Goal: Transaction & Acquisition: Purchase product/service

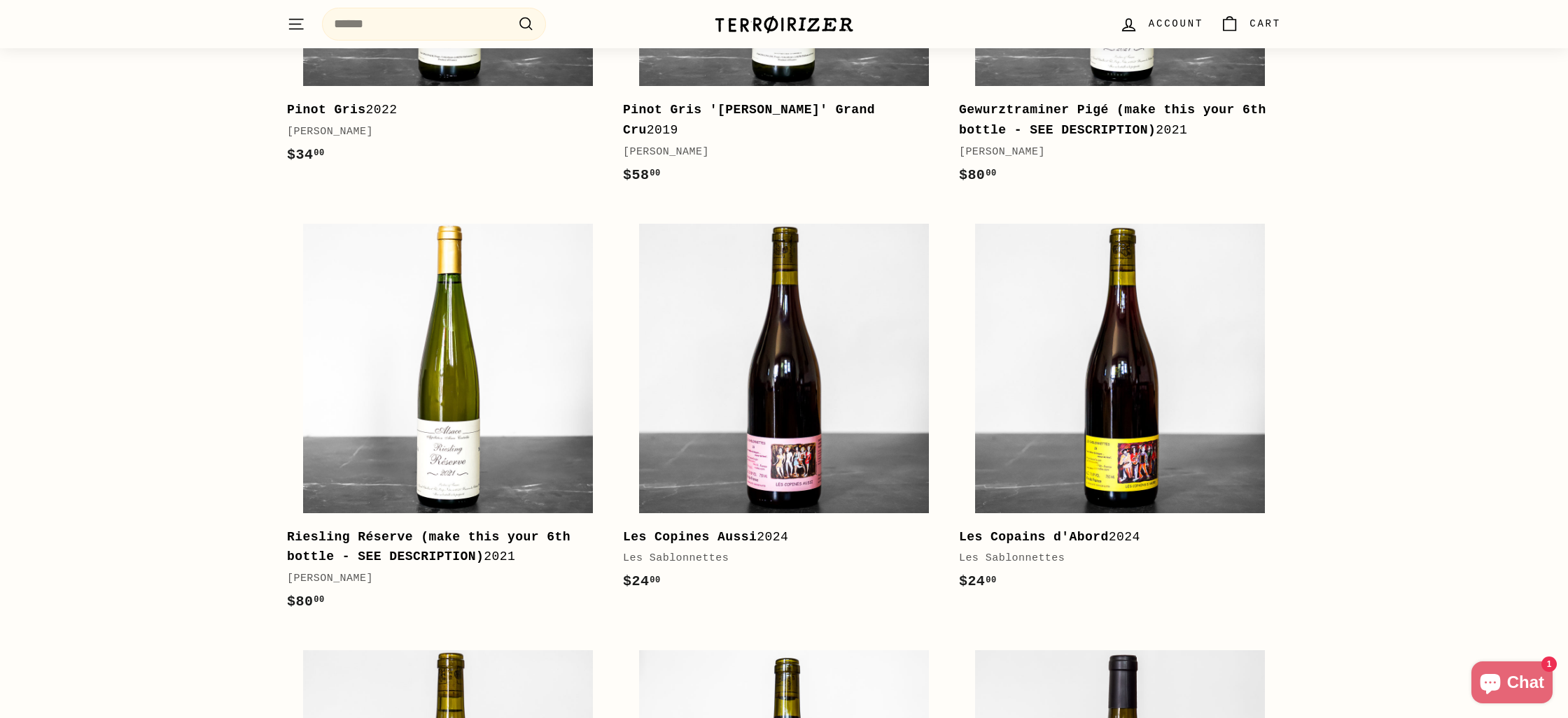
scroll to position [974, 0]
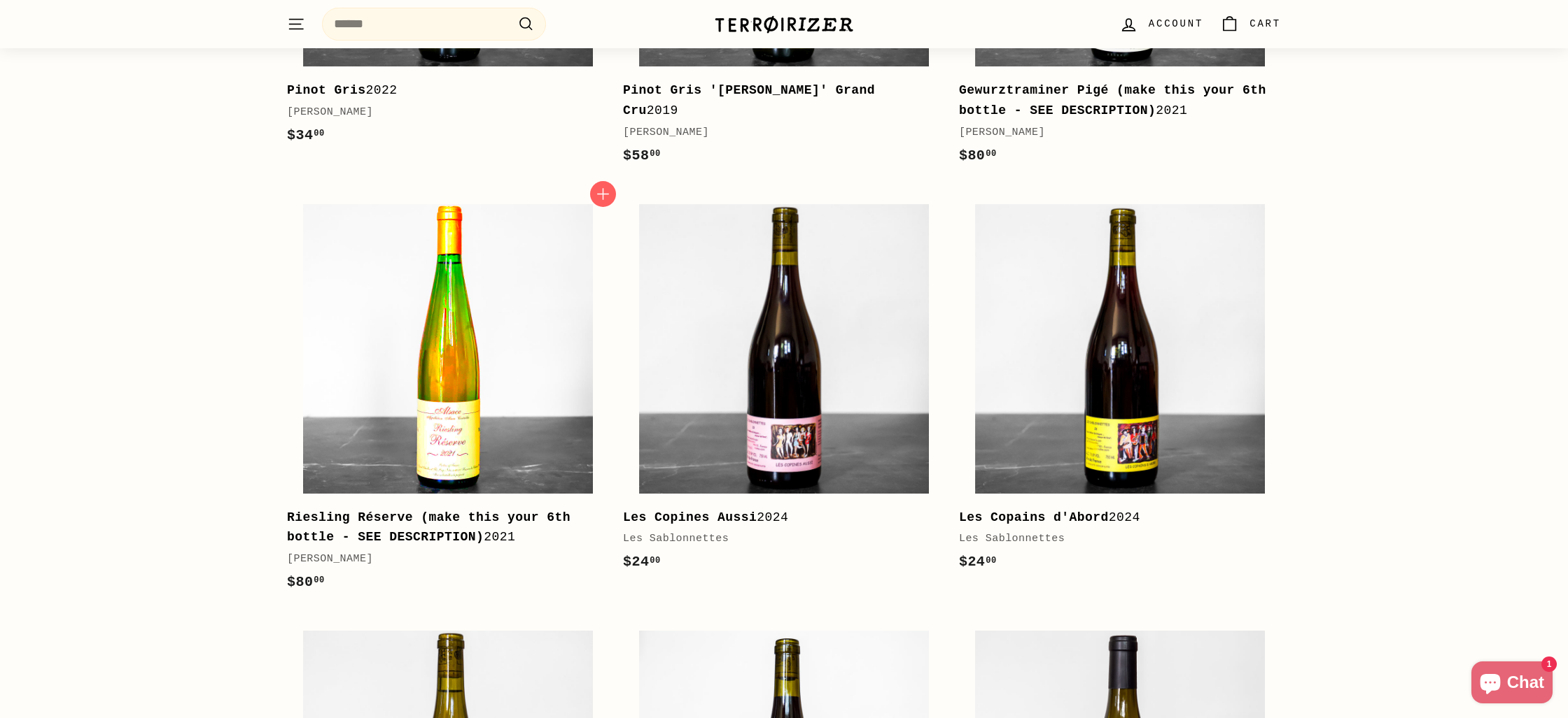
click at [472, 436] on img at bounding box center [448, 349] width 289 height 289
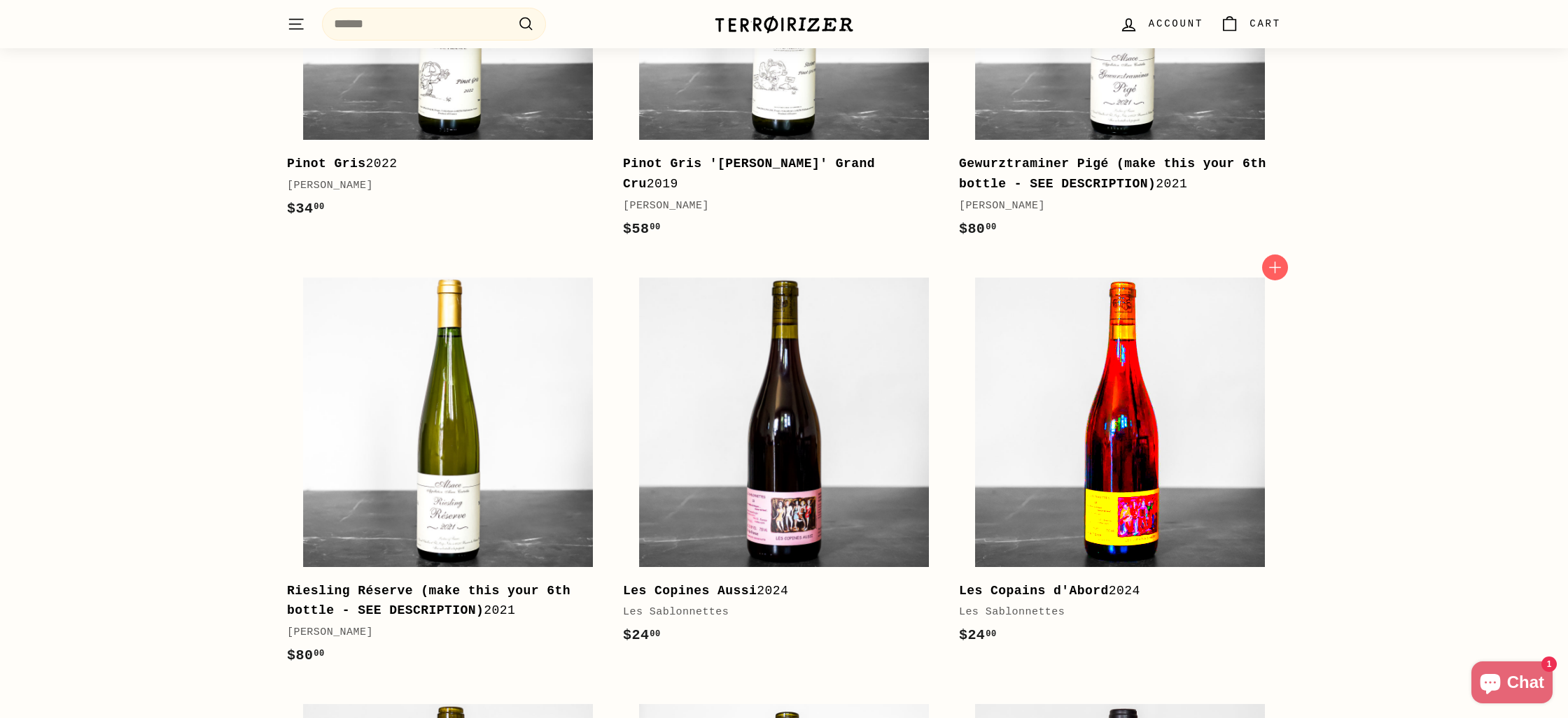
scroll to position [833, 0]
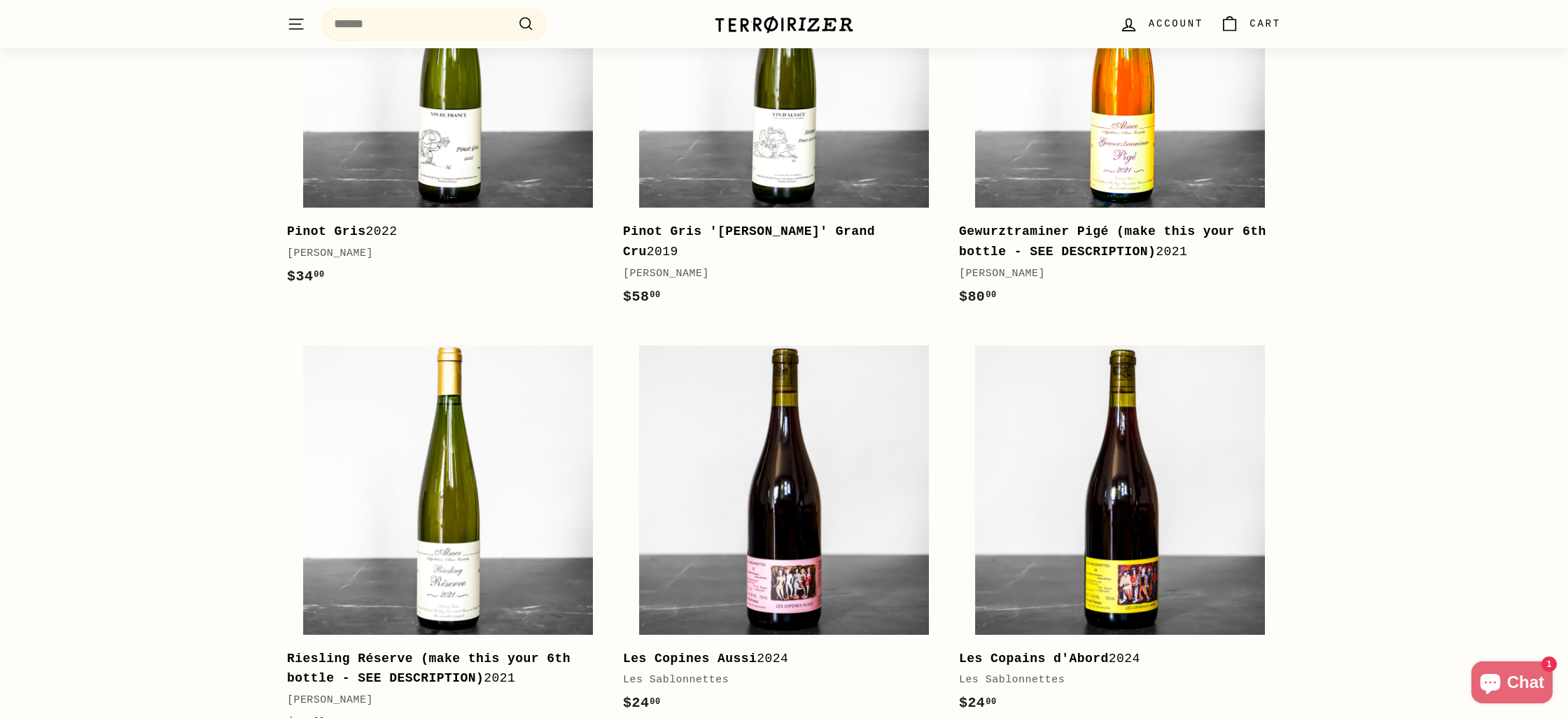
click at [1164, 159] on img at bounding box center [1119, 63] width 289 height 289
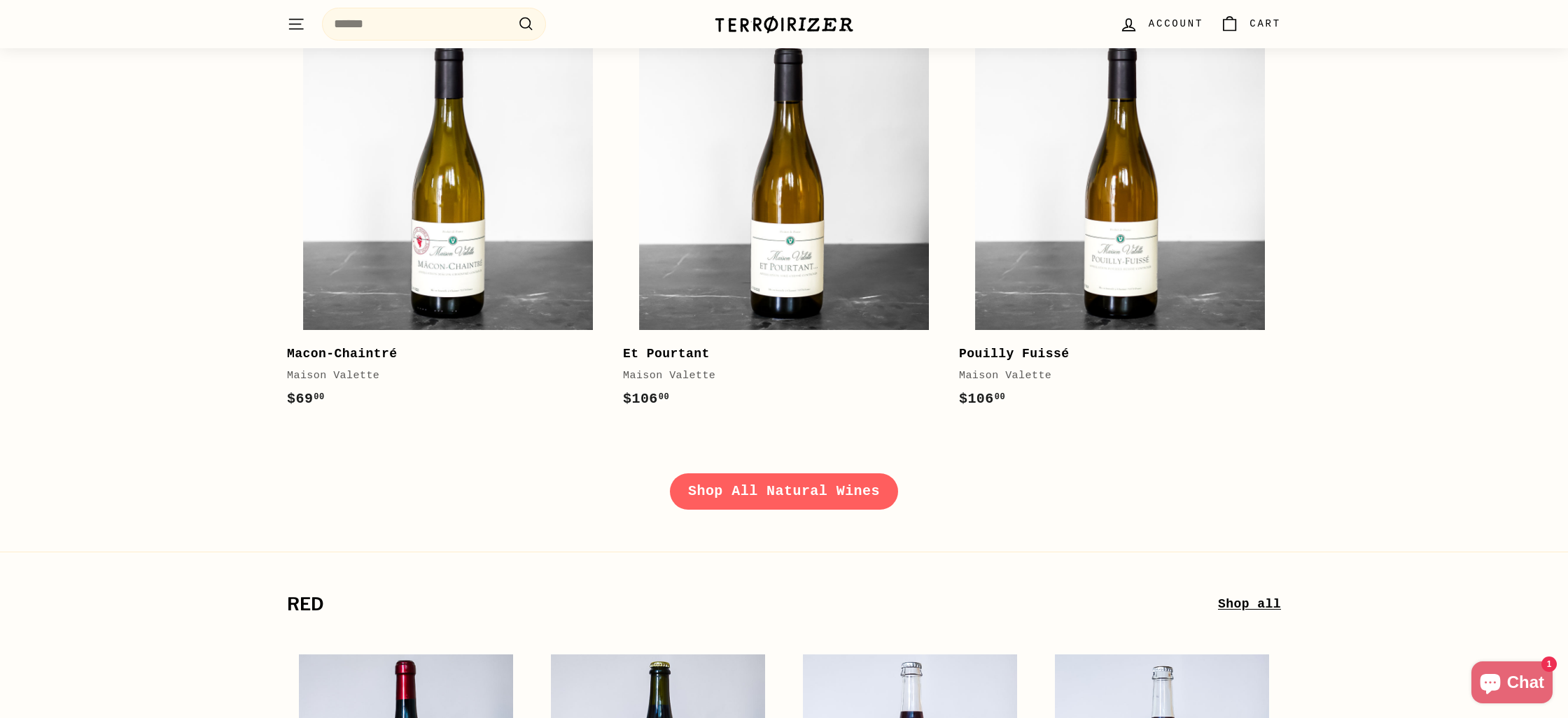
scroll to position [1976, 0]
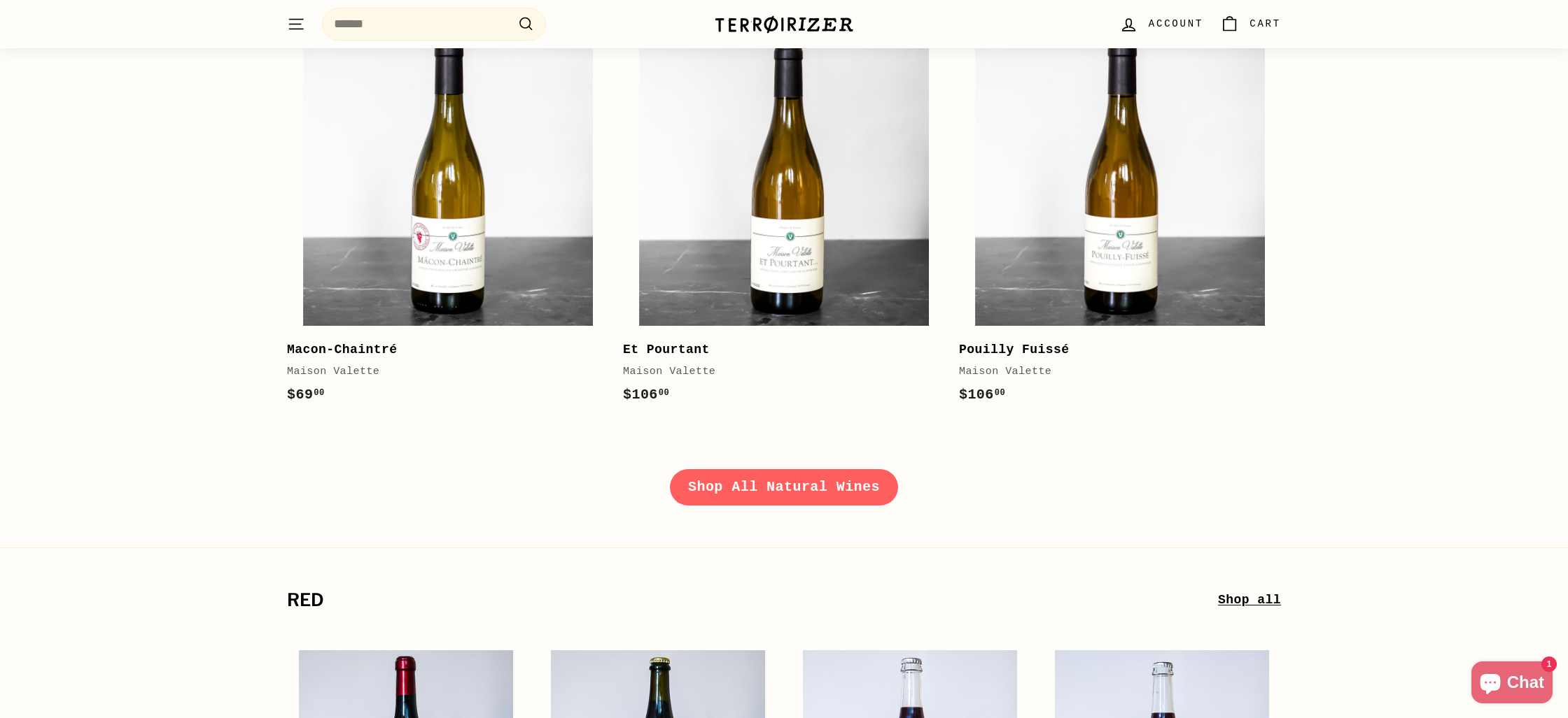
click at [777, 474] on link "Shop All Natural Wines" at bounding box center [784, 487] width 228 height 37
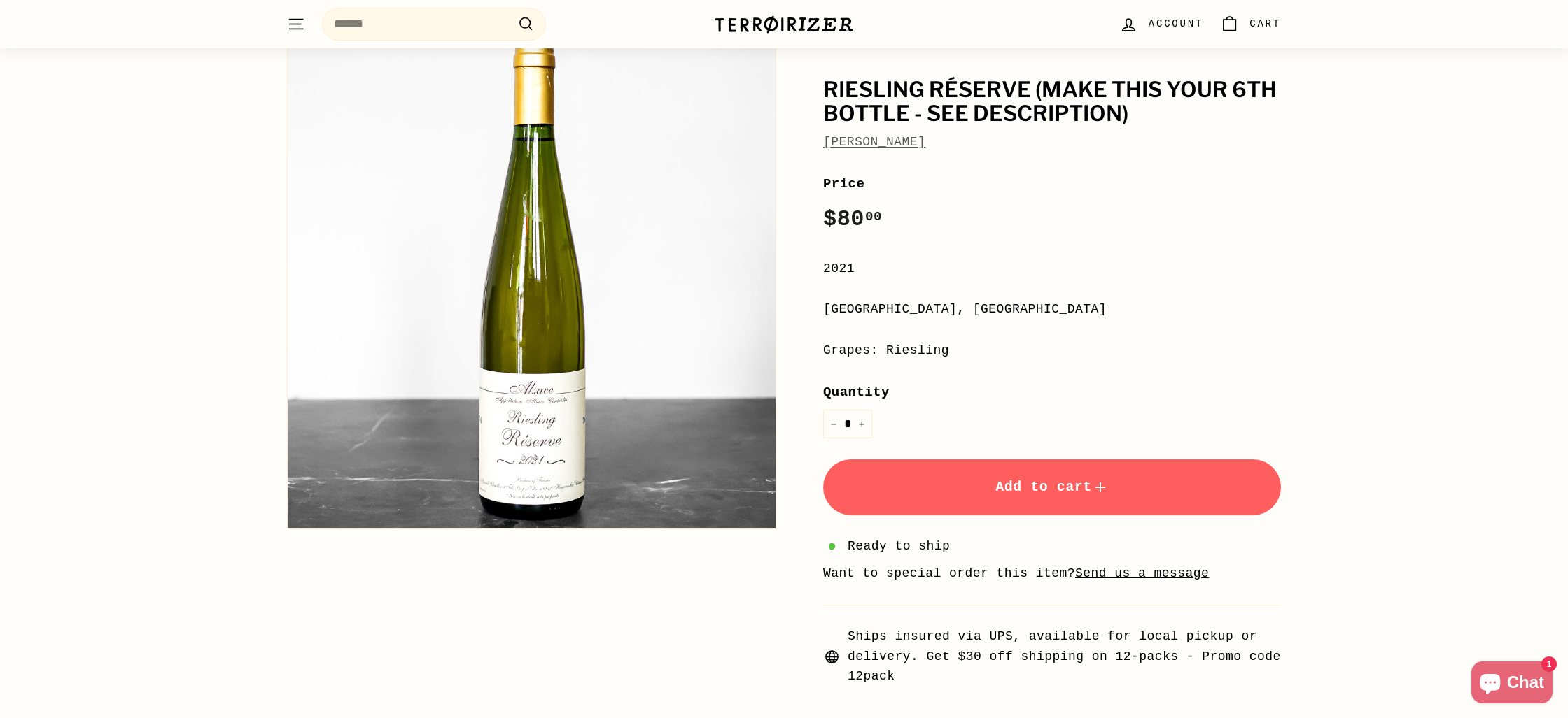
scroll to position [104, 0]
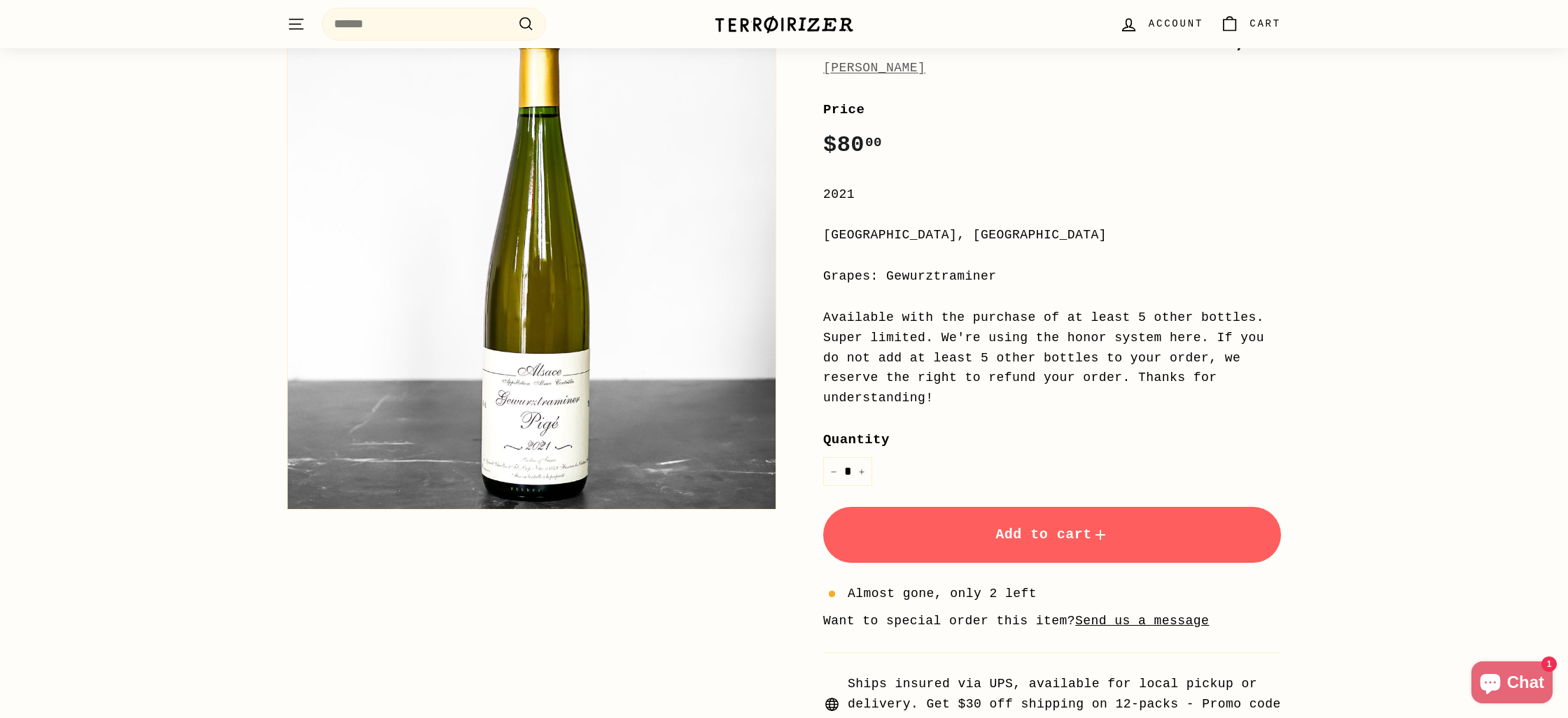
scroll to position [180, 0]
